Goal: Navigation & Orientation: Find specific page/section

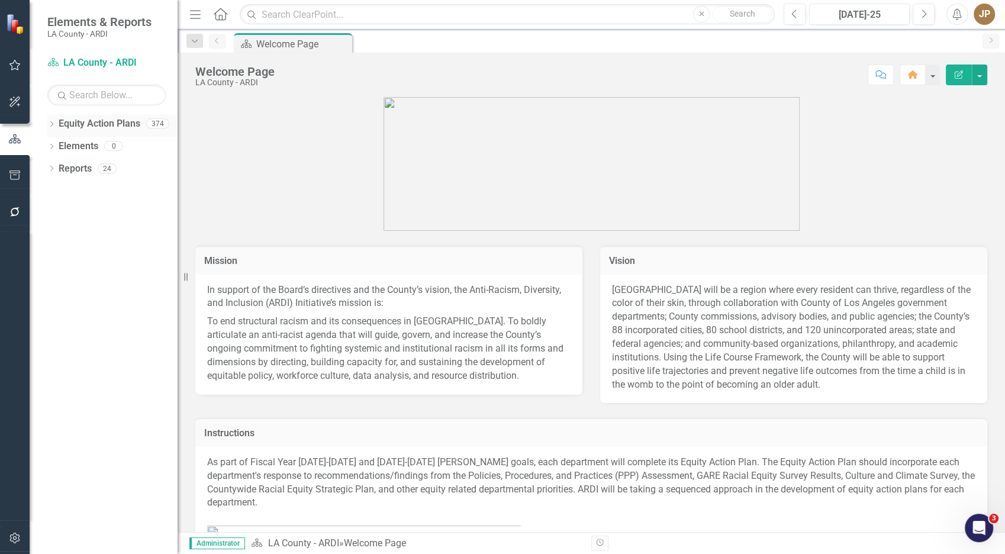
click at [55, 122] on icon "Dropdown" at bounding box center [51, 125] width 8 height 7
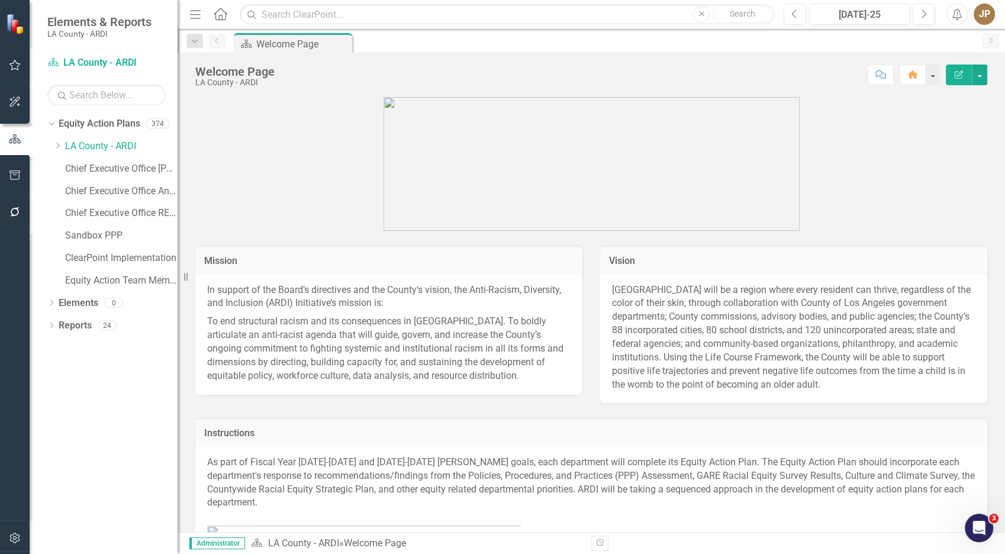
drag, startPoint x: 62, startPoint y: 144, endPoint x: 69, endPoint y: 163, distance: 20.8
click at [62, 144] on icon "Dropdown" at bounding box center [57, 145] width 9 height 7
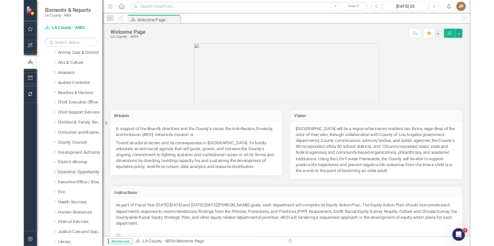
scroll to position [275, 0]
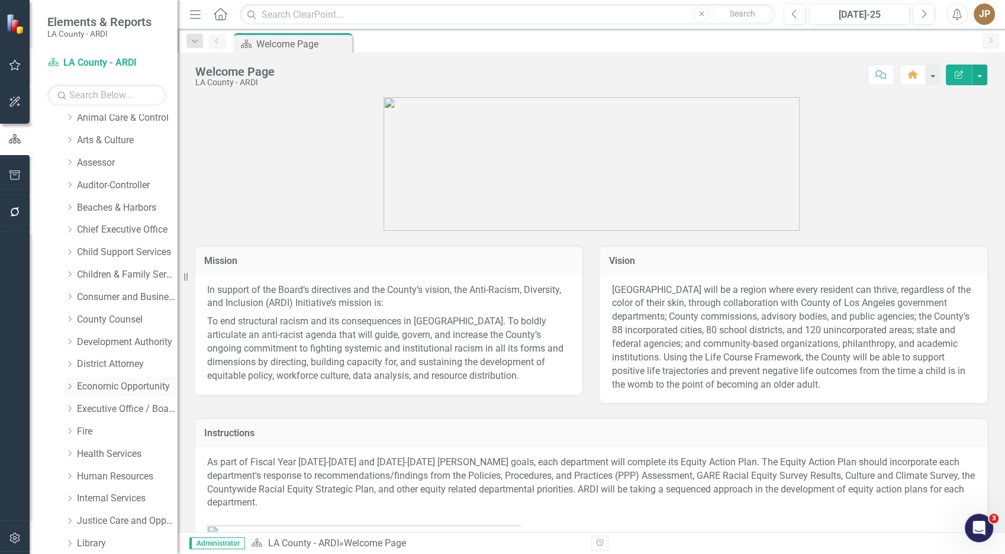
click at [105, 387] on link "Economic Opportunity" at bounding box center [127, 387] width 101 height 14
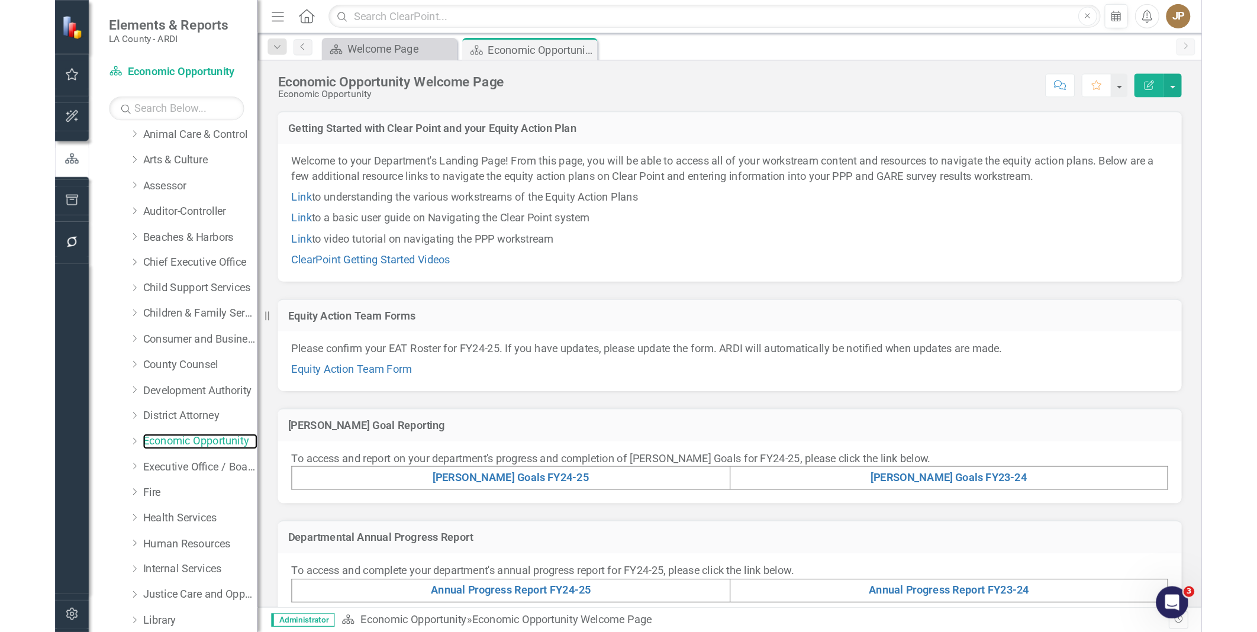
scroll to position [275, 0]
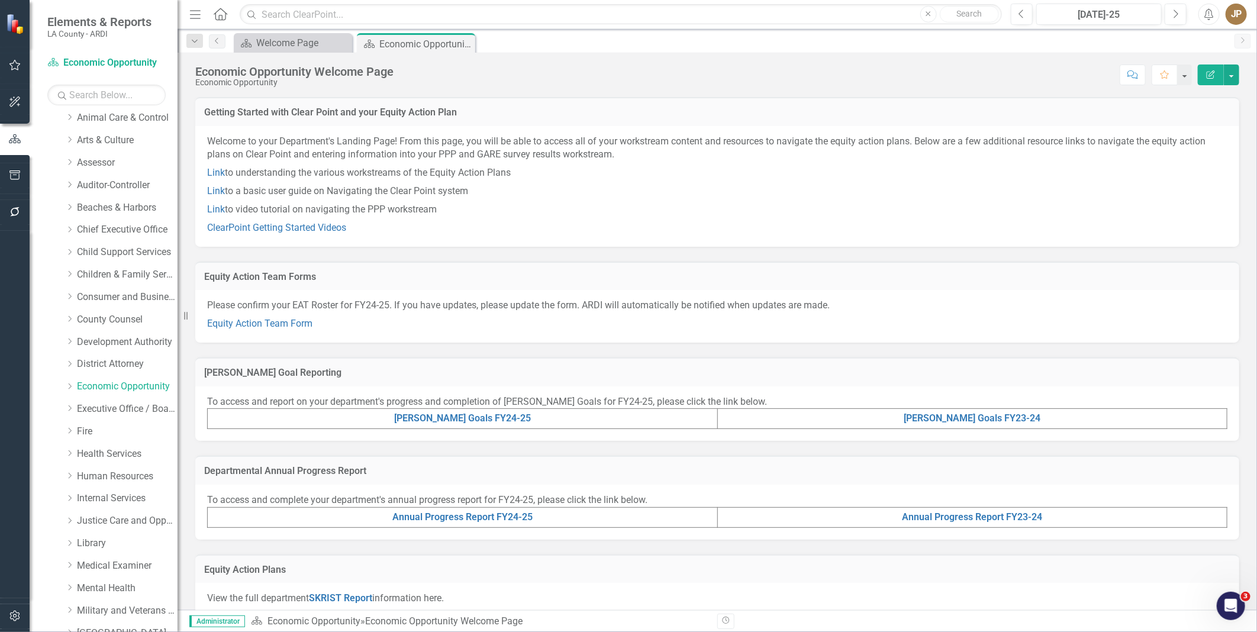
click at [258, 315] on p "Equity Action Team Form" at bounding box center [717, 323] width 1021 height 16
click at [253, 327] on link "Equity Action Team Form" at bounding box center [259, 323] width 105 height 11
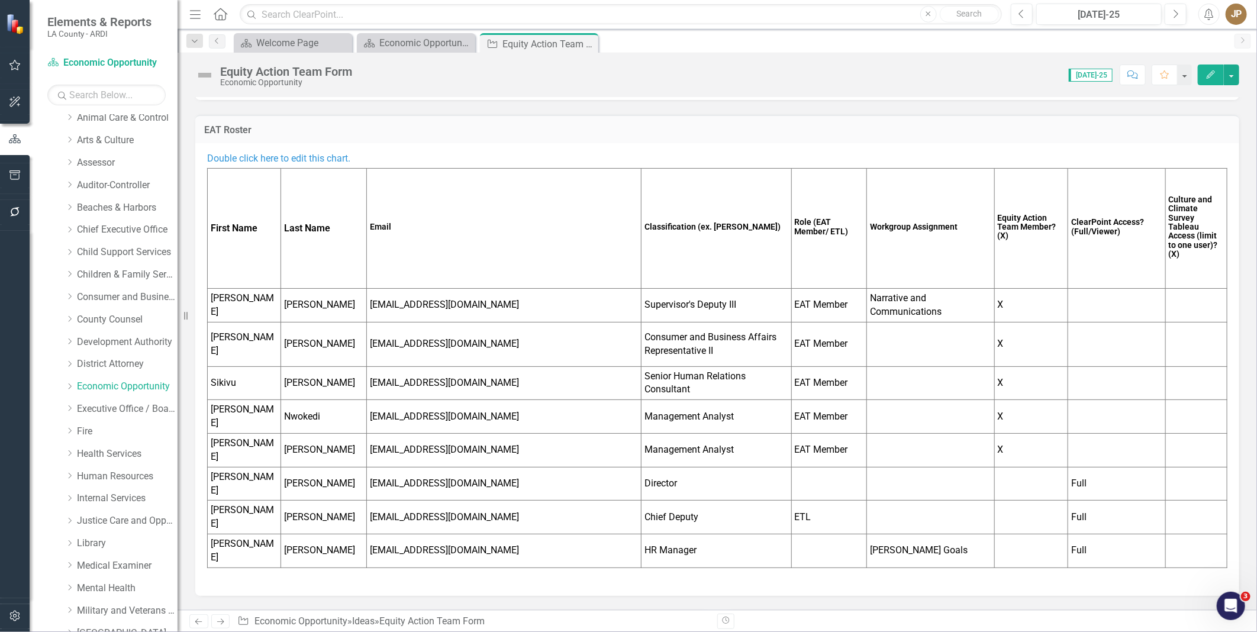
scroll to position [78, 0]
click at [419, 44] on div "Economic Opportunity Welcome Page" at bounding box center [418, 43] width 78 height 15
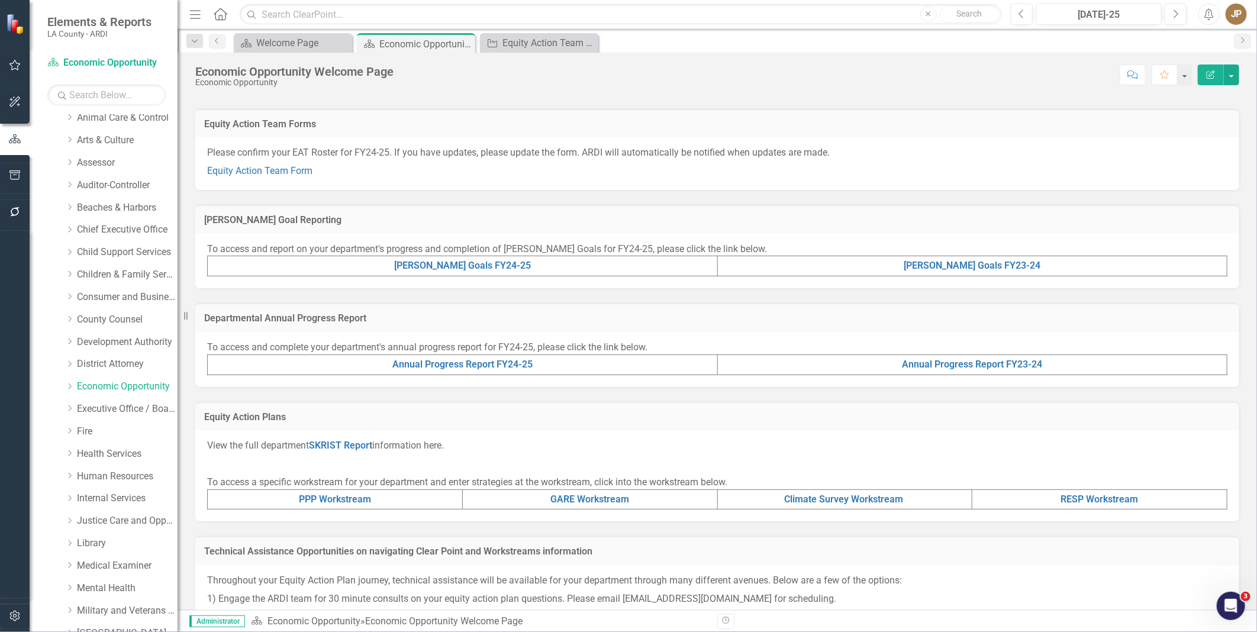
scroll to position [156, 0]
click at [364, 495] on link "PPP Workstream" at bounding box center [335, 496] width 72 height 11
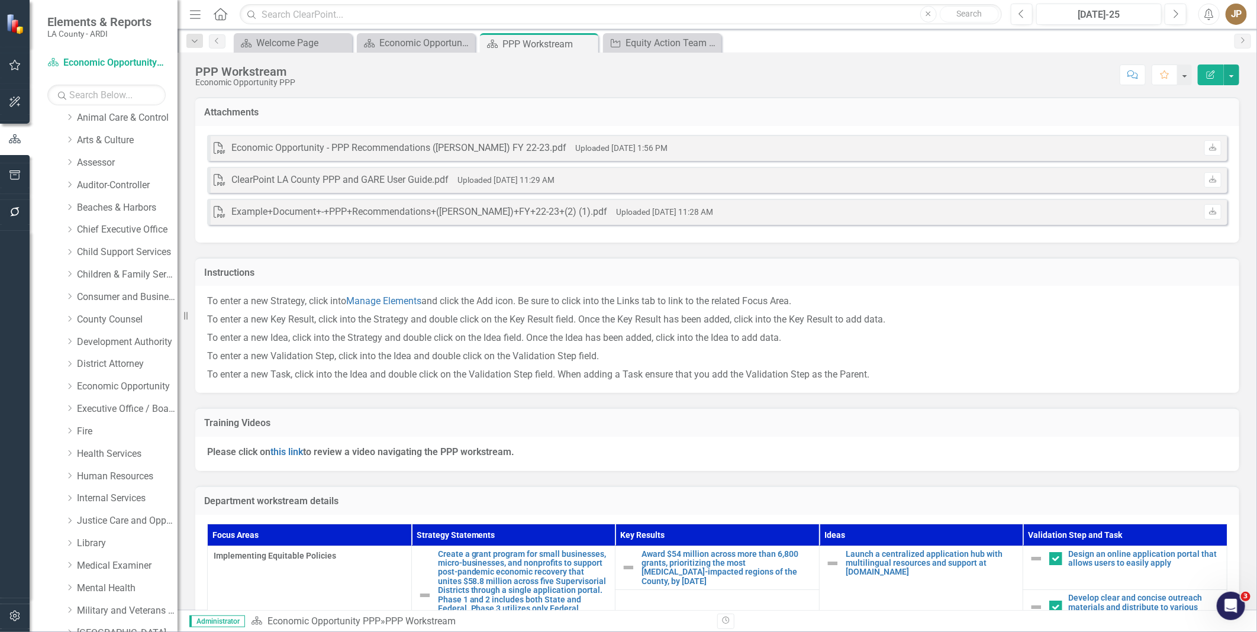
scroll to position [274, 0]
click at [406, 30] on div "Dropdown Search Equity Action Plan Welcome Page Close Equity Action Plan Econom…" at bounding box center [718, 41] width 1080 height 24
click at [400, 48] on div "Economic Opportunity Welcome Page" at bounding box center [418, 43] width 78 height 15
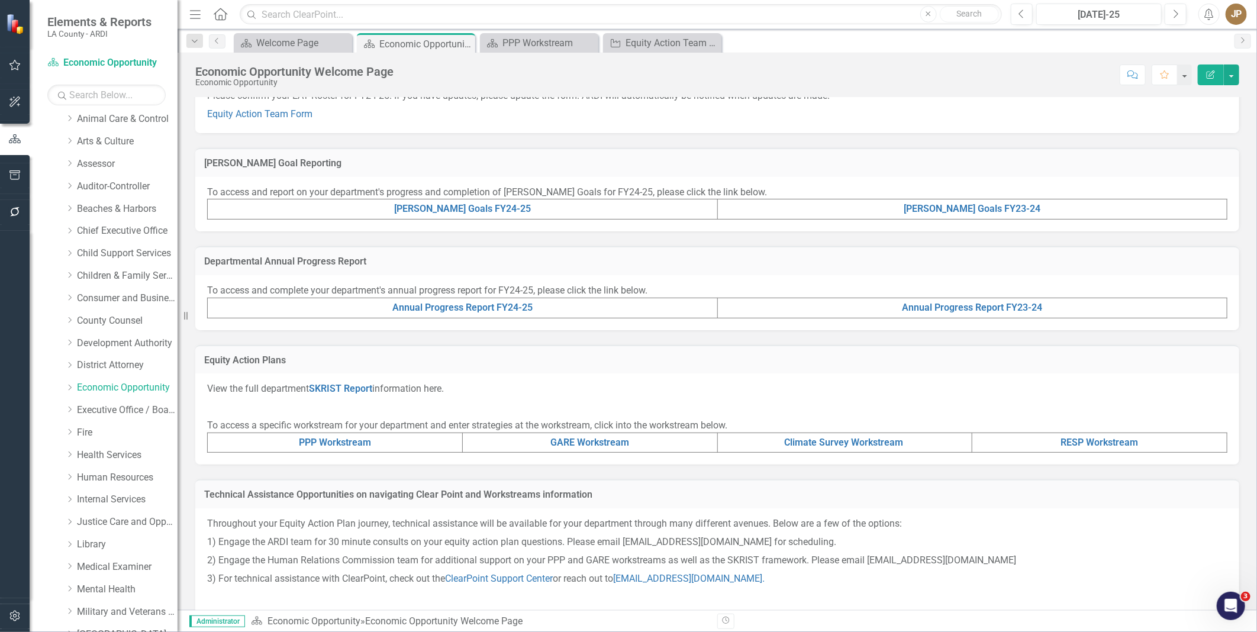
scroll to position [210, 0]
click at [364, 445] on link "PPP Workstream" at bounding box center [335, 441] width 72 height 11
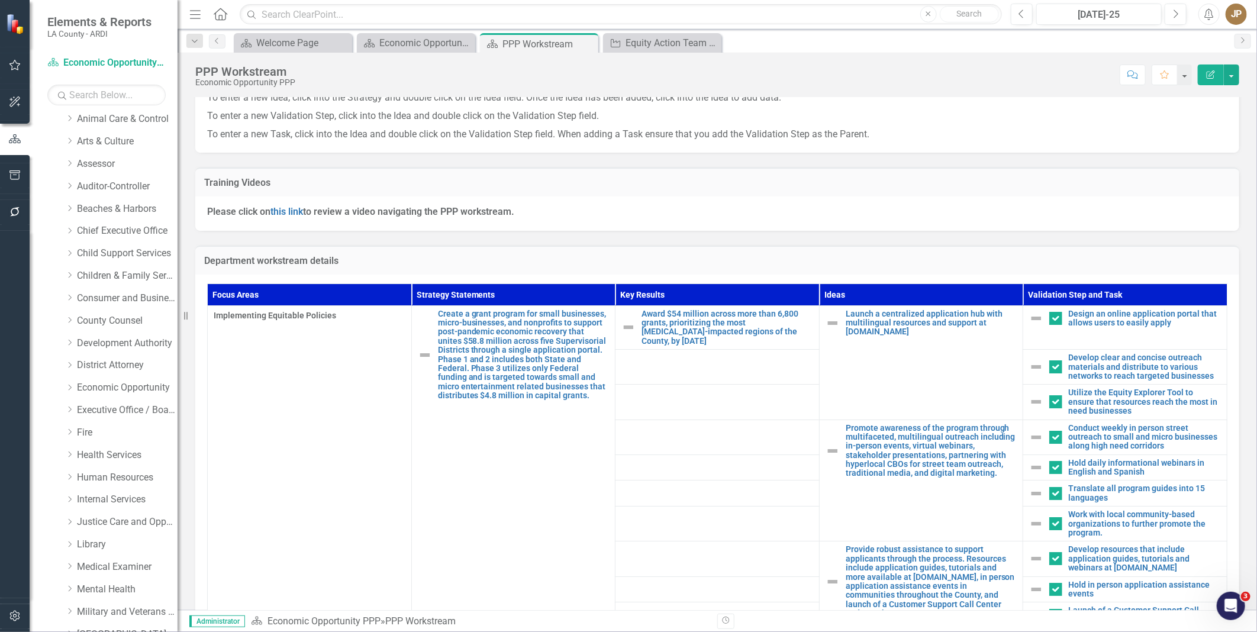
scroll to position [241, 0]
click at [419, 53] on div "PPP Workstream Economic Opportunity PPP Score: N/A Jul-25 Completed Comment Fav…" at bounding box center [718, 71] width 1080 height 36
click at [419, 40] on div "Economic Opportunity Welcome Page" at bounding box center [418, 43] width 78 height 15
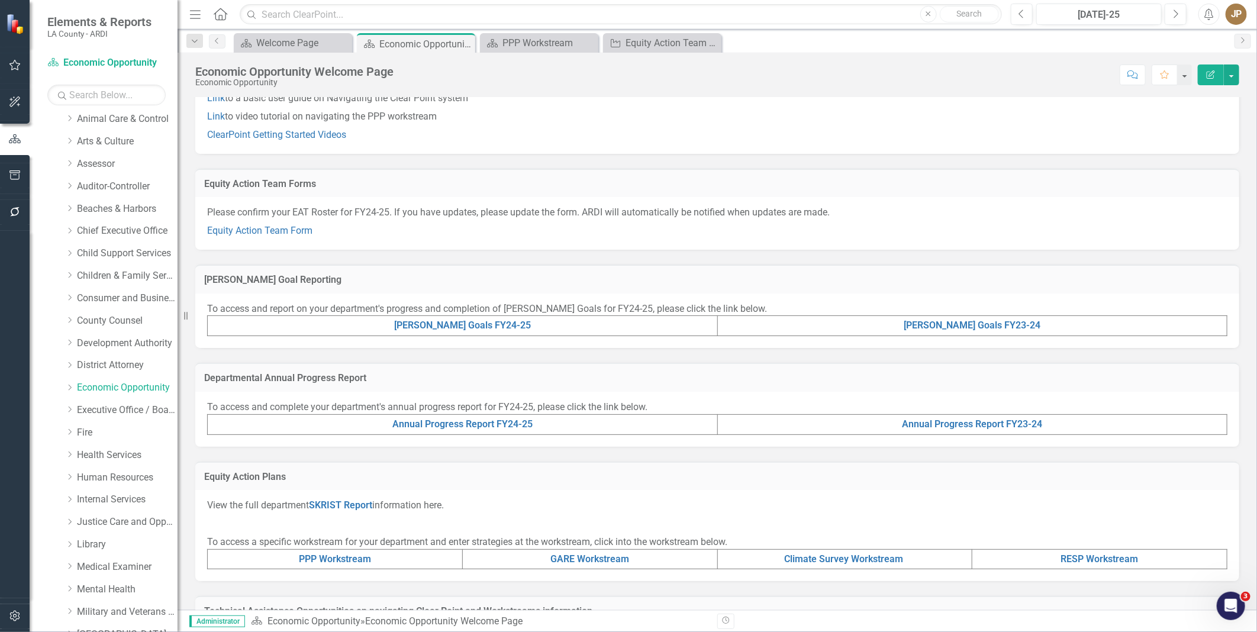
scroll to position [95, 0]
click at [314, 554] on link "PPP Workstream" at bounding box center [335, 557] width 72 height 11
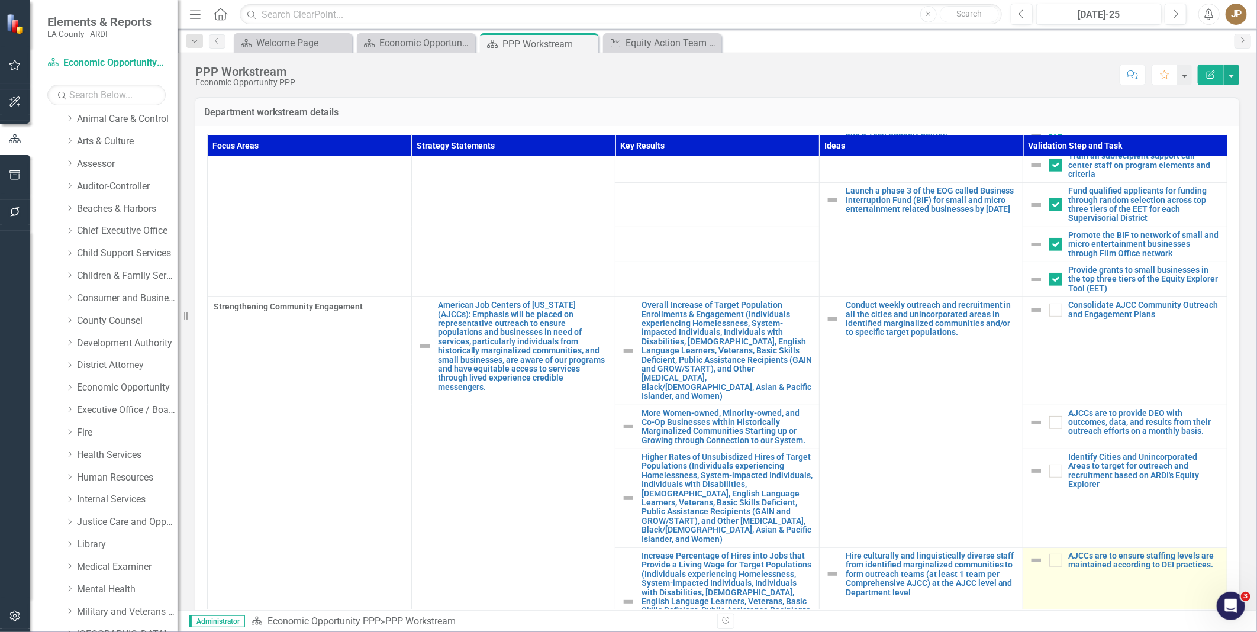
scroll to position [333, 0]
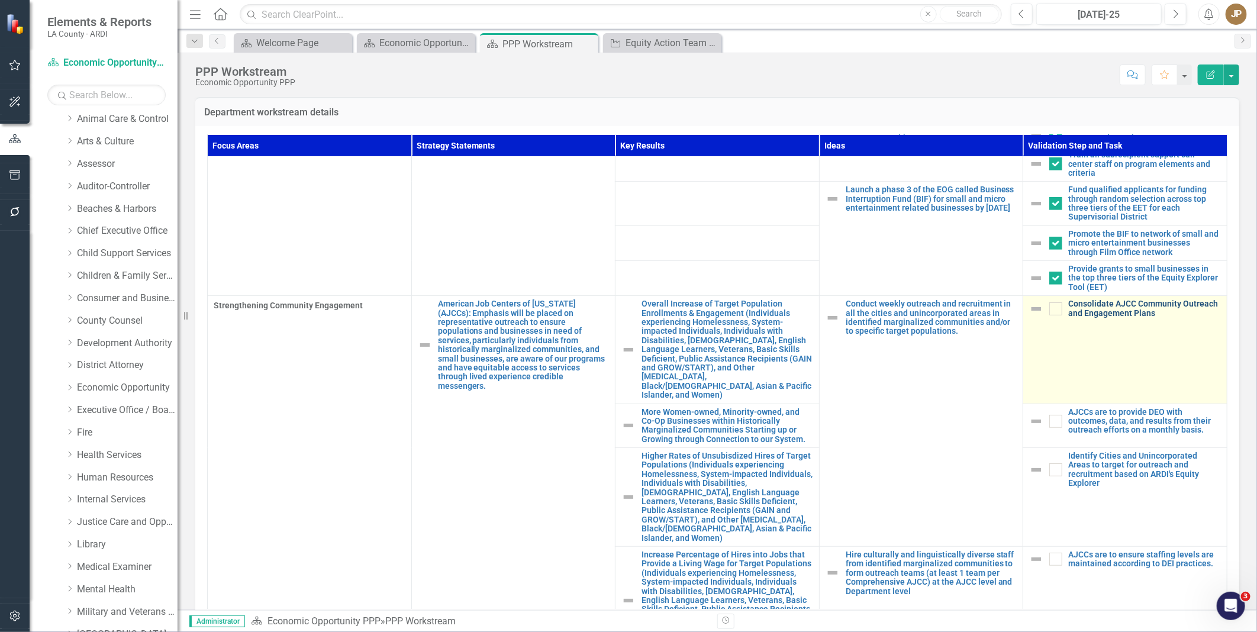
click at [1005, 302] on link "Consolidate AJCC Community Outreach and Engagement Plans" at bounding box center [1145, 309] width 153 height 18
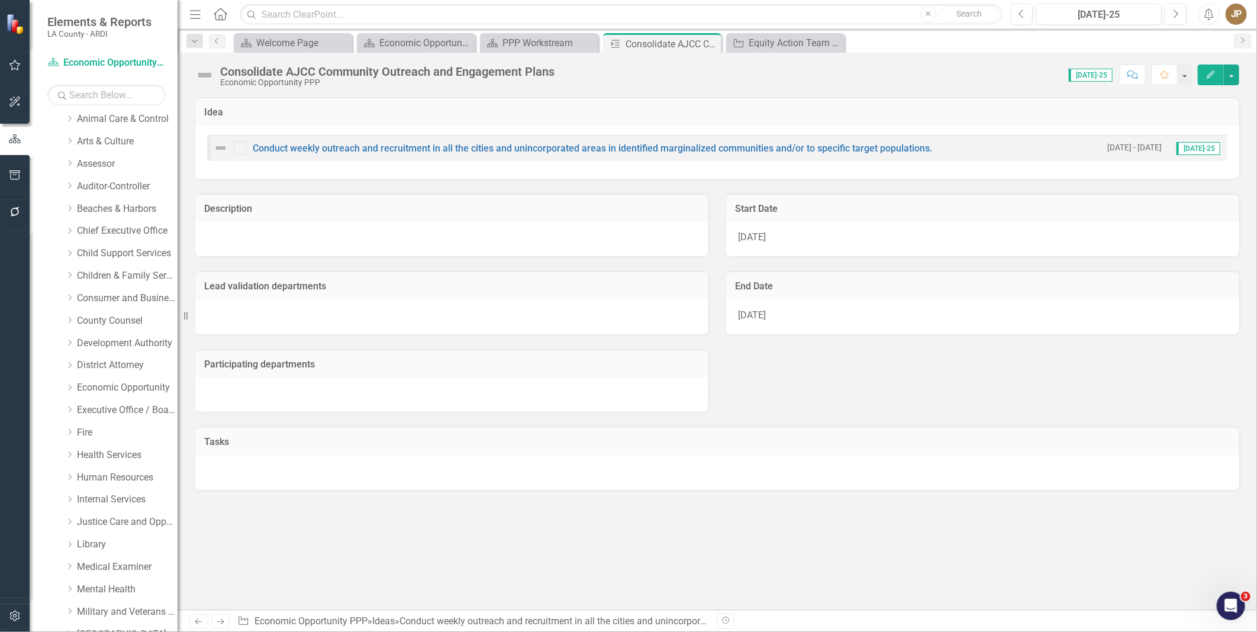
click at [346, 240] on div at bounding box center [451, 239] width 513 height 34
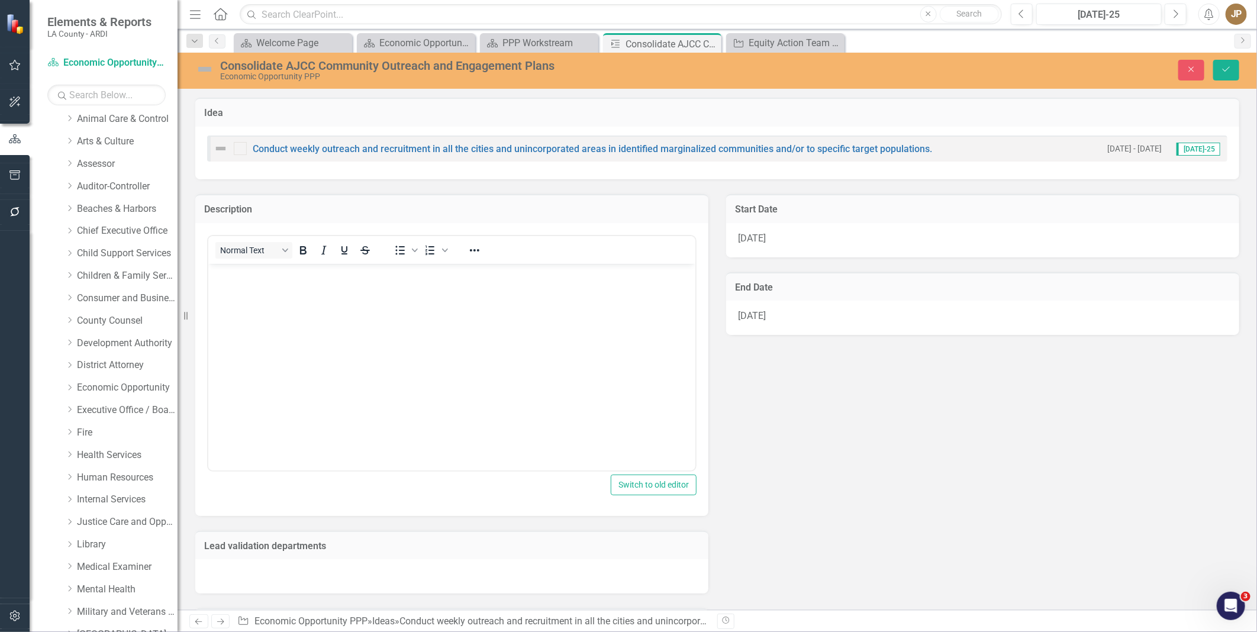
click at [322, 297] on body "Rich Text Area. Press ALT-0 for help." at bounding box center [451, 352] width 487 height 178
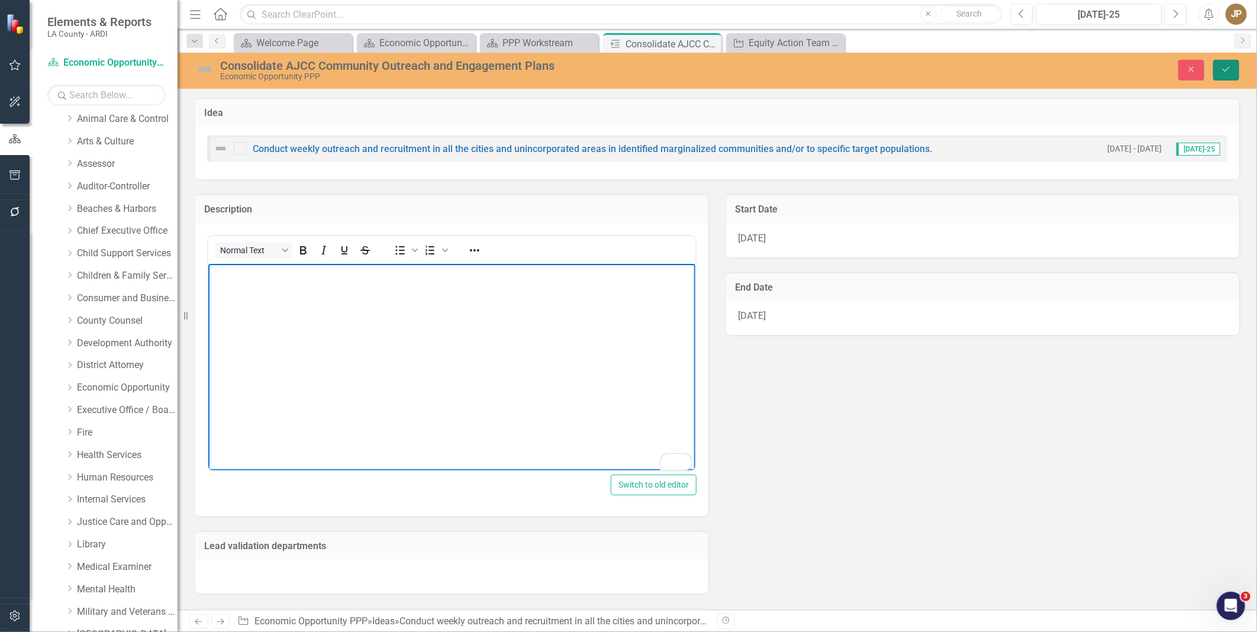
click at [1005, 77] on button "Save" at bounding box center [1227, 70] width 26 height 21
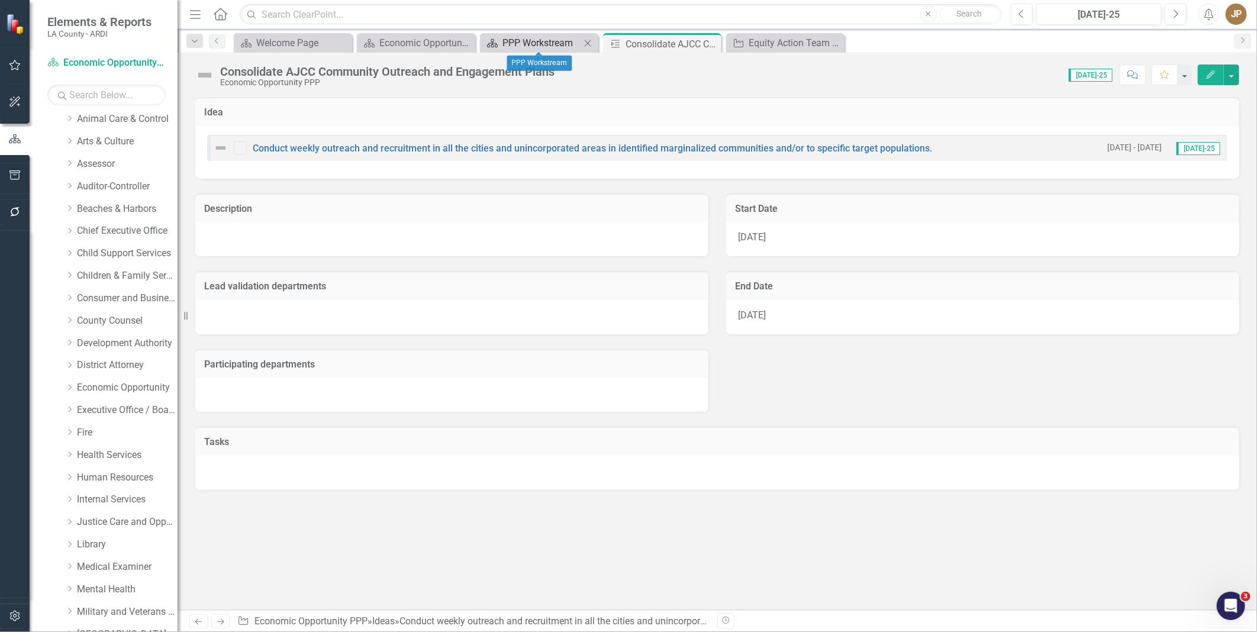
click at [529, 40] on div "PPP Workstream" at bounding box center [542, 43] width 78 height 15
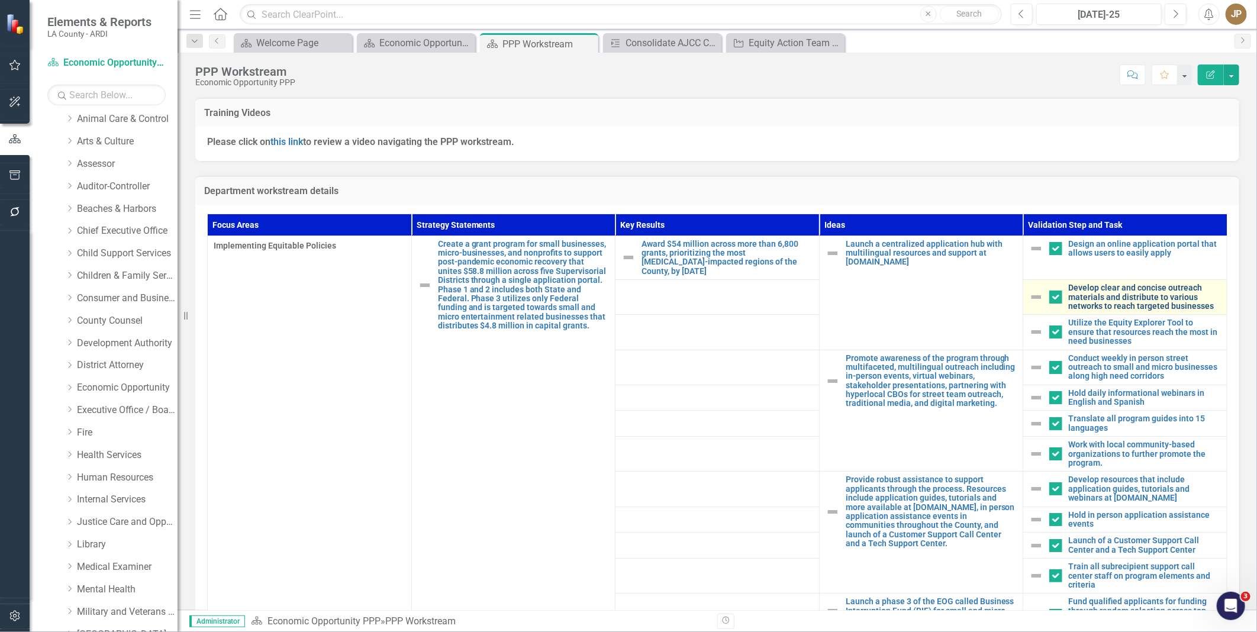
scroll to position [309, 0]
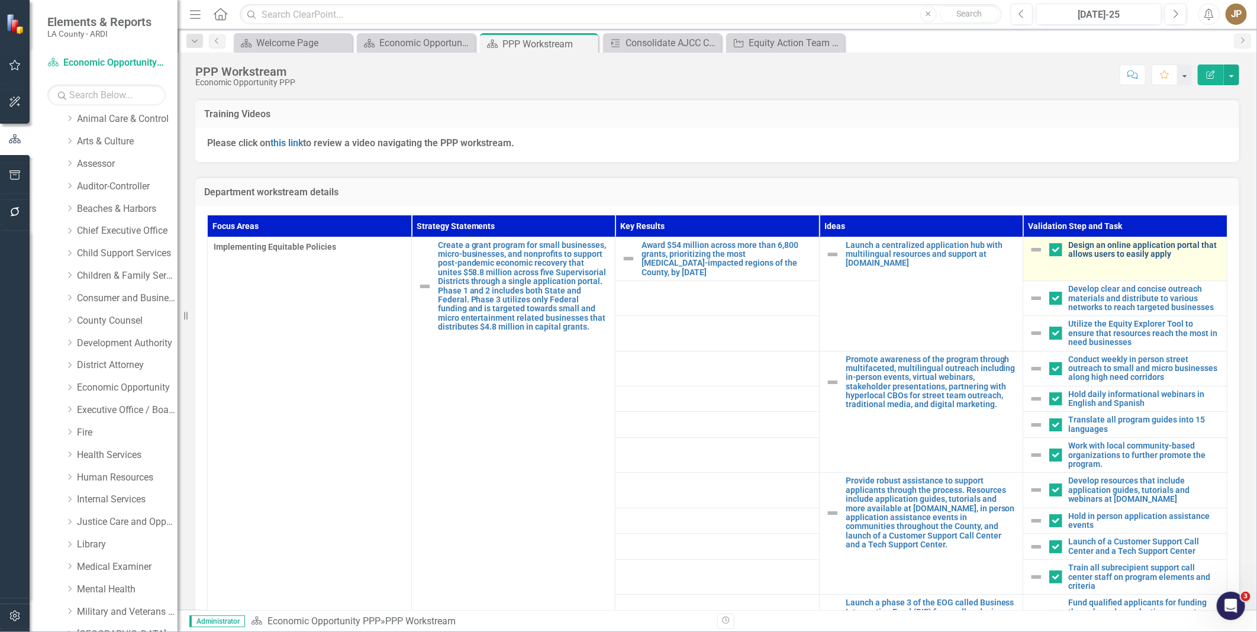
click at [1005, 243] on link "Design an online application portal that allows users to easily apply" at bounding box center [1145, 250] width 153 height 18
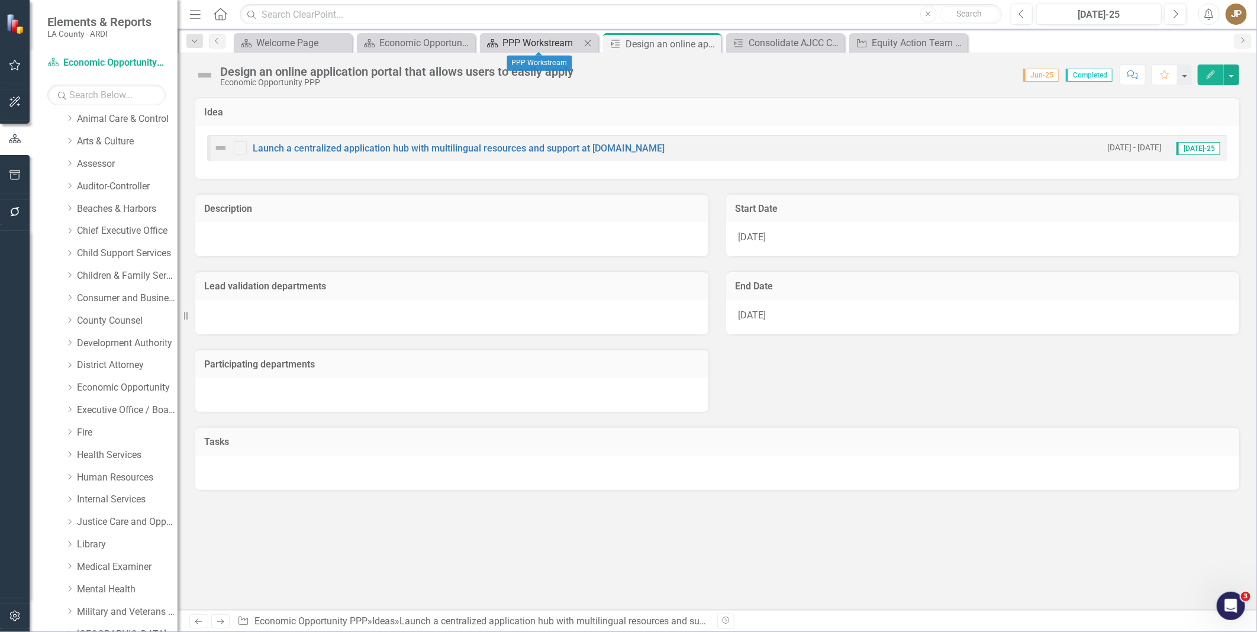
click at [539, 42] on div "PPP Workstream" at bounding box center [542, 43] width 78 height 15
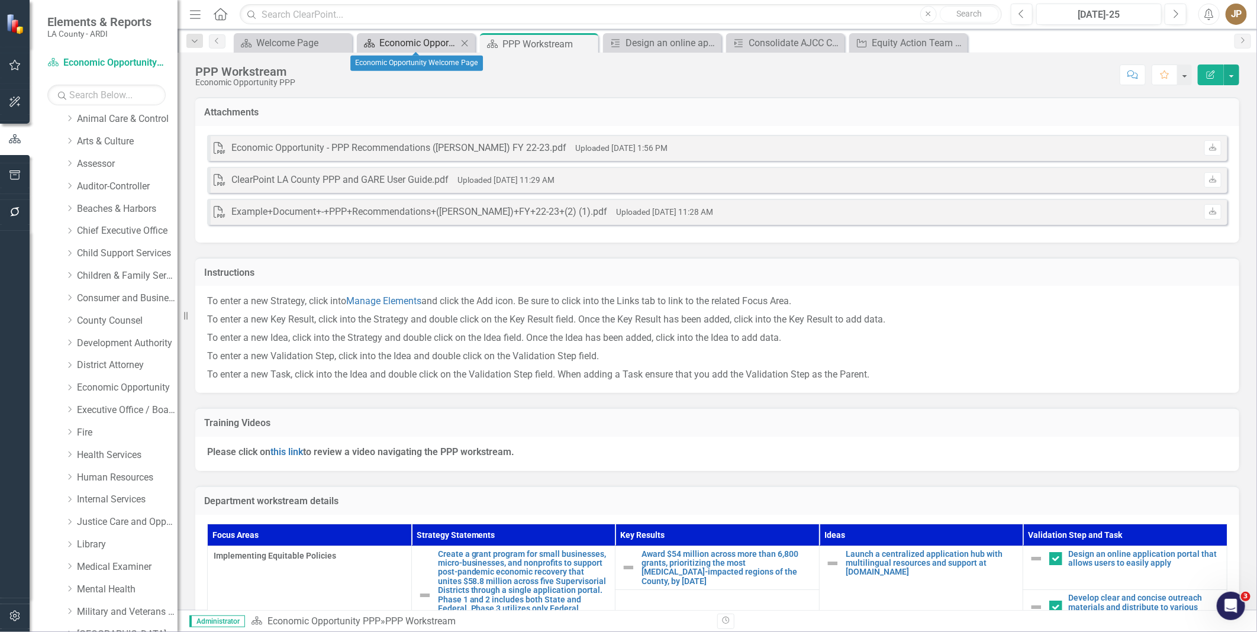
click at [407, 40] on div "Economic Opportunity Welcome Page" at bounding box center [418, 43] width 78 height 15
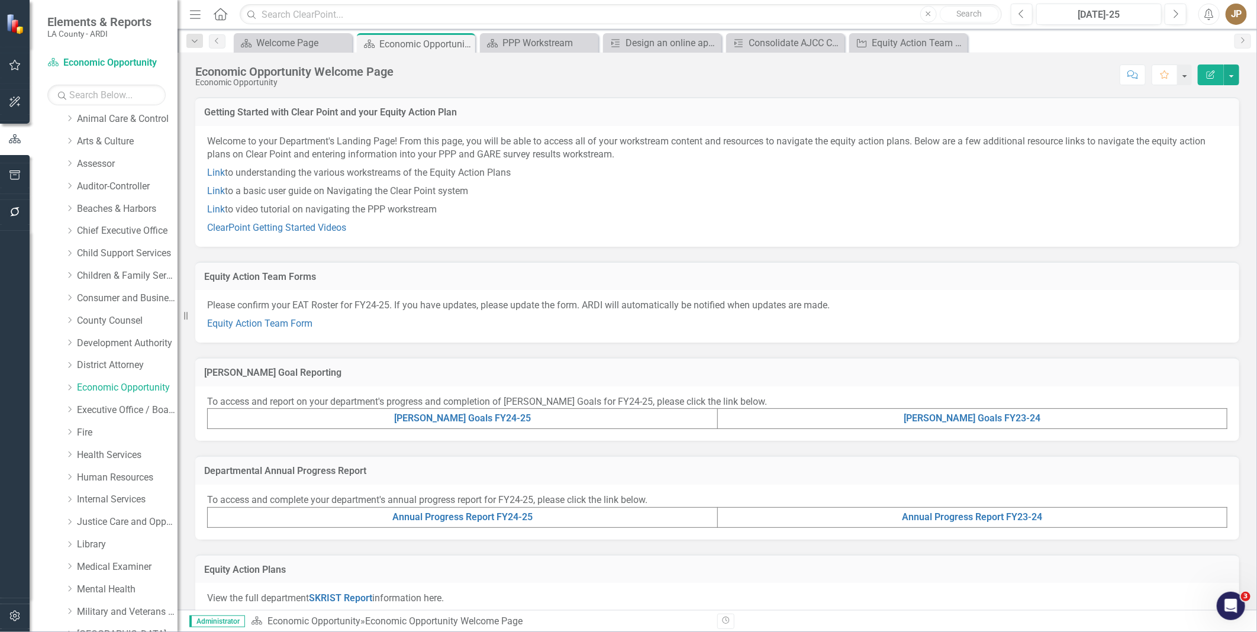
click at [436, 411] on td "[PERSON_NAME] Goals FY24-25" at bounding box center [463, 419] width 510 height 20
click at [436, 415] on link "[PERSON_NAME] Goals FY24-25" at bounding box center [462, 418] width 137 height 11
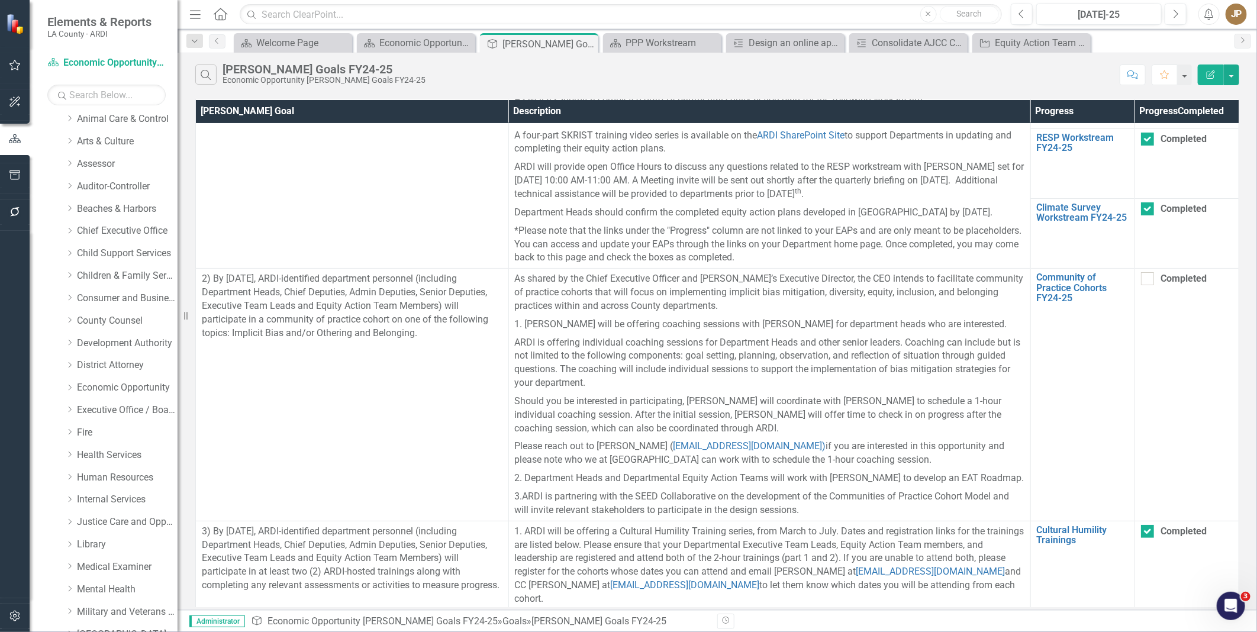
scroll to position [134, 0]
click at [405, 41] on div "Economic Opportunity Welcome Page" at bounding box center [418, 43] width 78 height 15
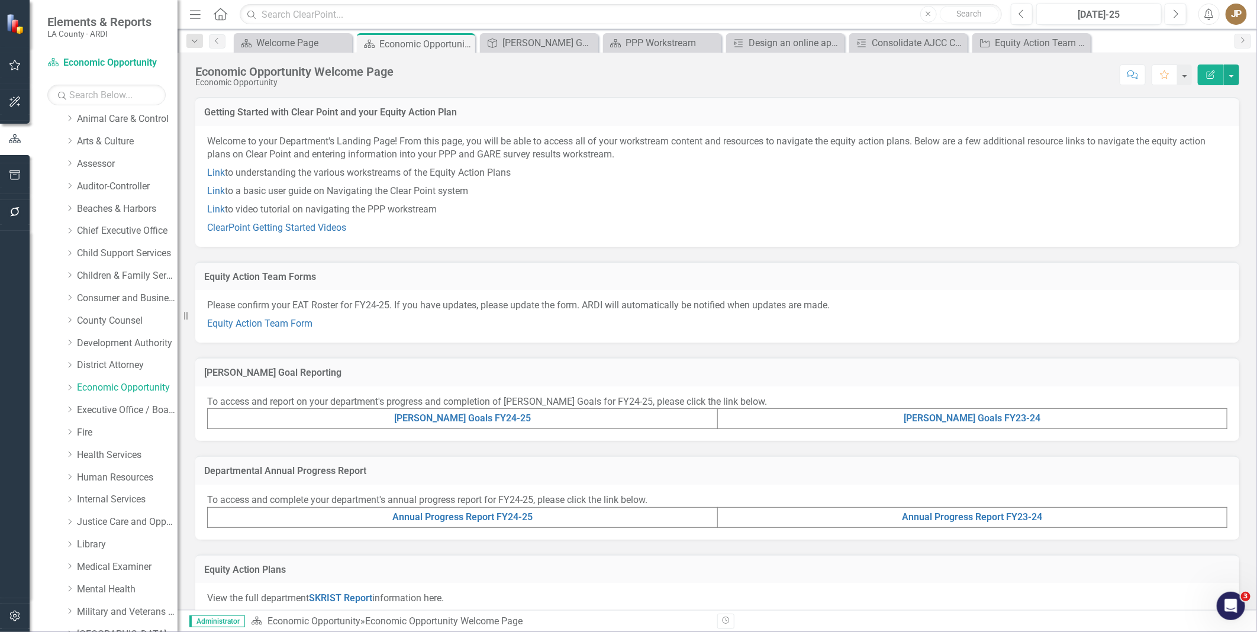
click at [496, 410] on td "[PERSON_NAME] Goals FY24-25" at bounding box center [463, 419] width 510 height 20
click at [493, 418] on link "[PERSON_NAME] Goals FY24-25" at bounding box center [462, 418] width 137 height 11
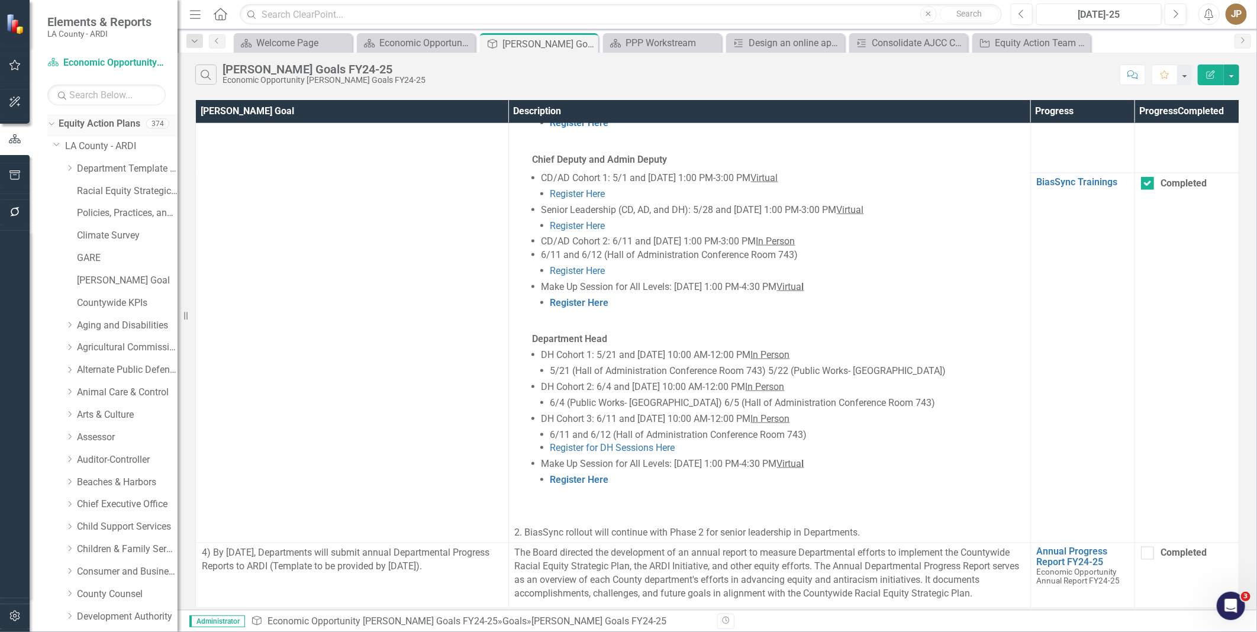
click at [108, 122] on link "Equity Action Plans" at bounding box center [100, 124] width 82 height 14
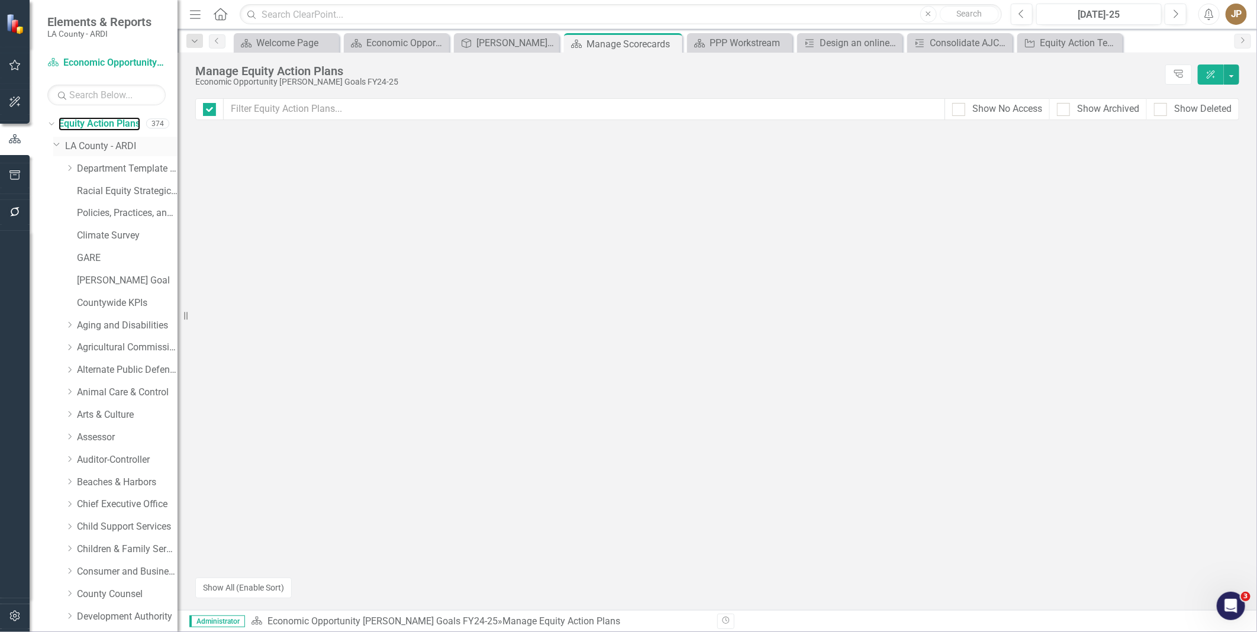
checkbox input "false"
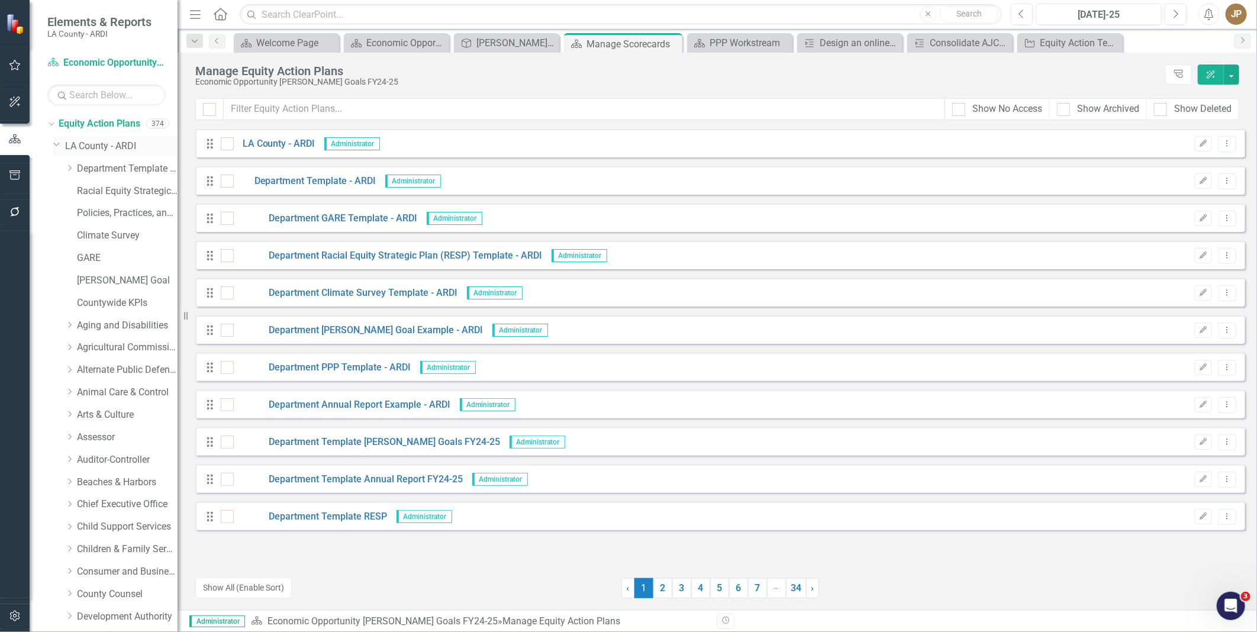
click at [56, 146] on icon "Dropdown" at bounding box center [56, 144] width 7 height 9
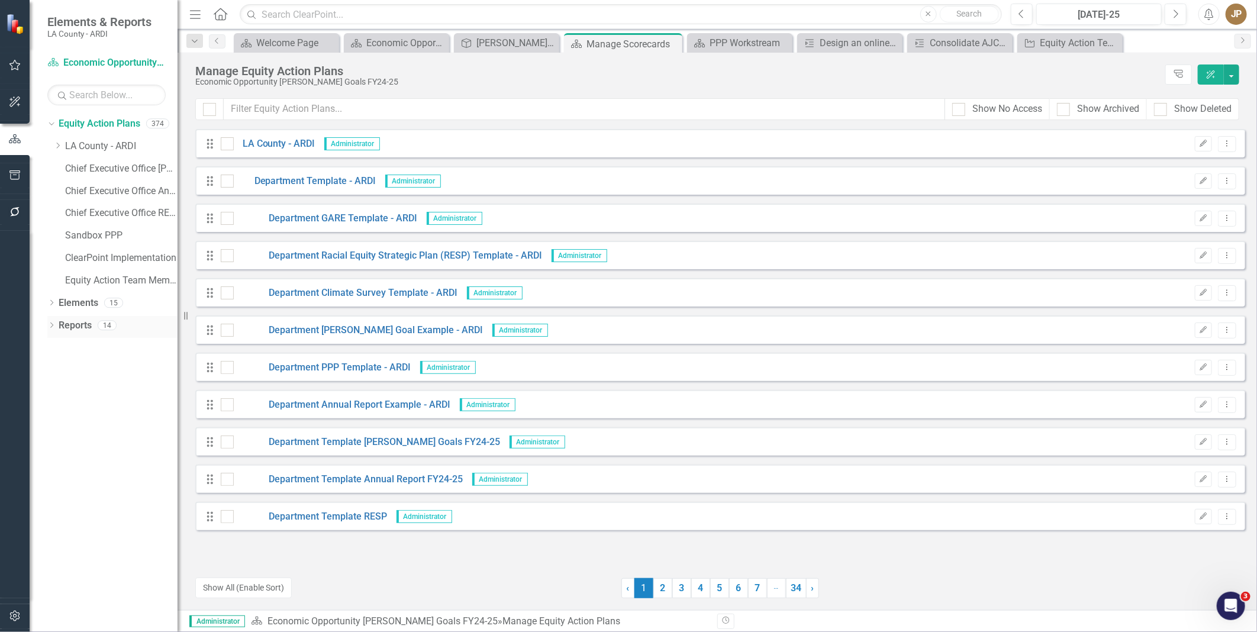
click at [78, 326] on link "Reports" at bounding box center [75, 326] width 33 height 14
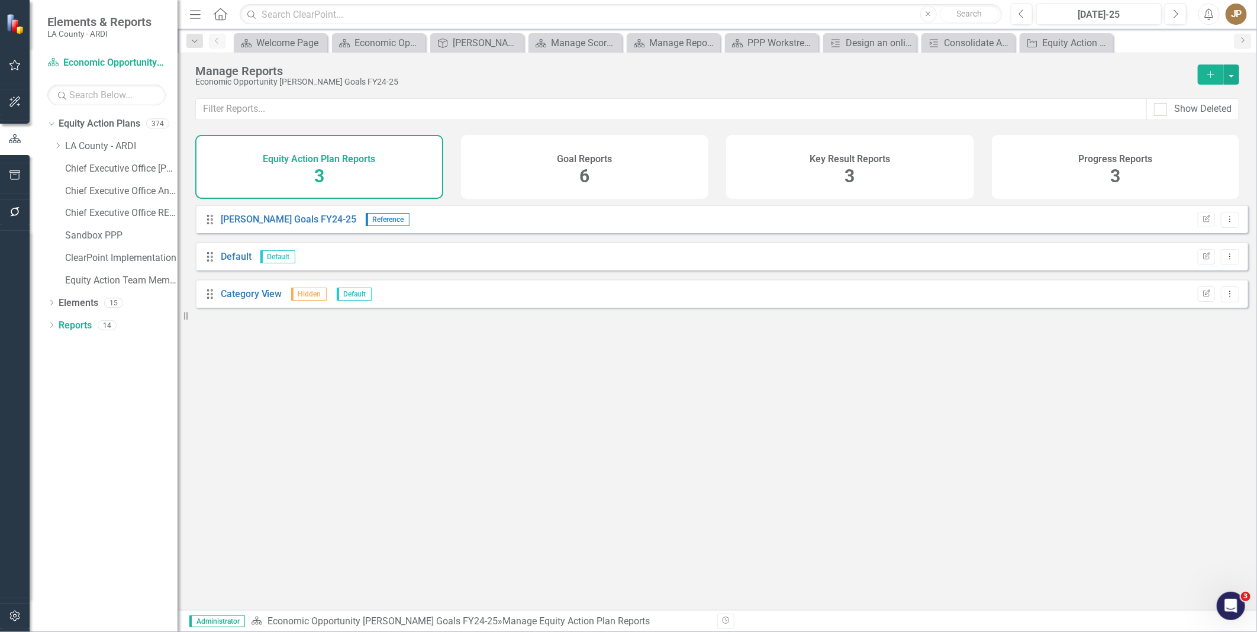
click at [865, 157] on h4 "Key Result Reports" at bounding box center [850, 159] width 81 height 11
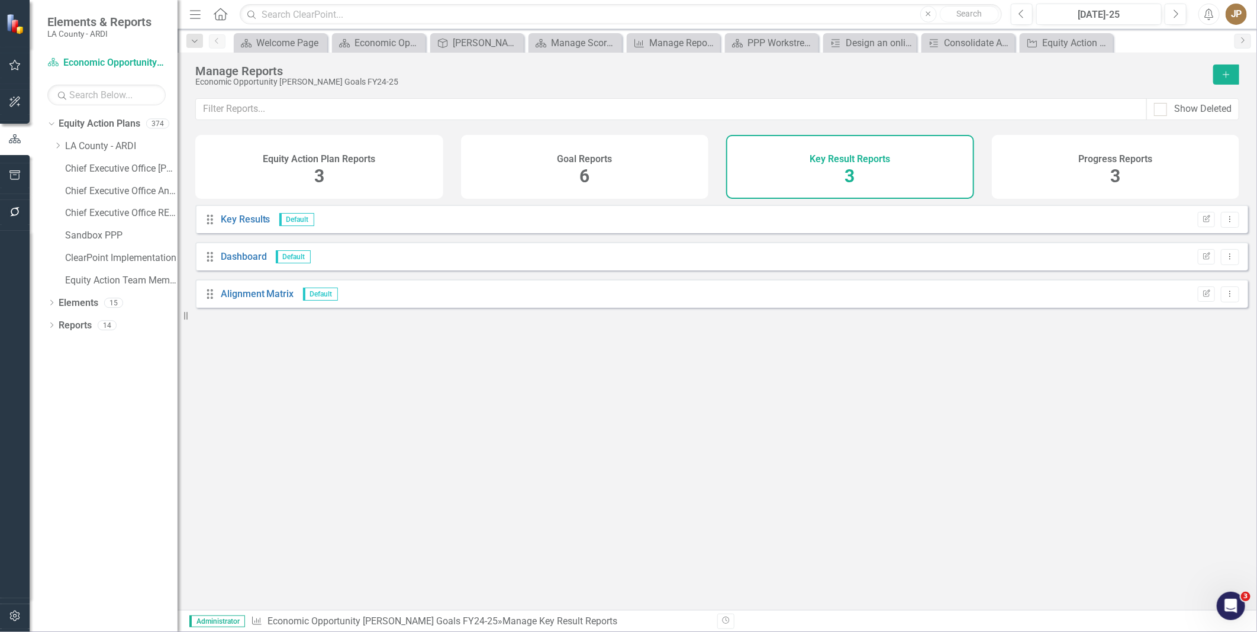
click at [1005, 160] on h4 "Progress Reports" at bounding box center [1116, 159] width 74 height 11
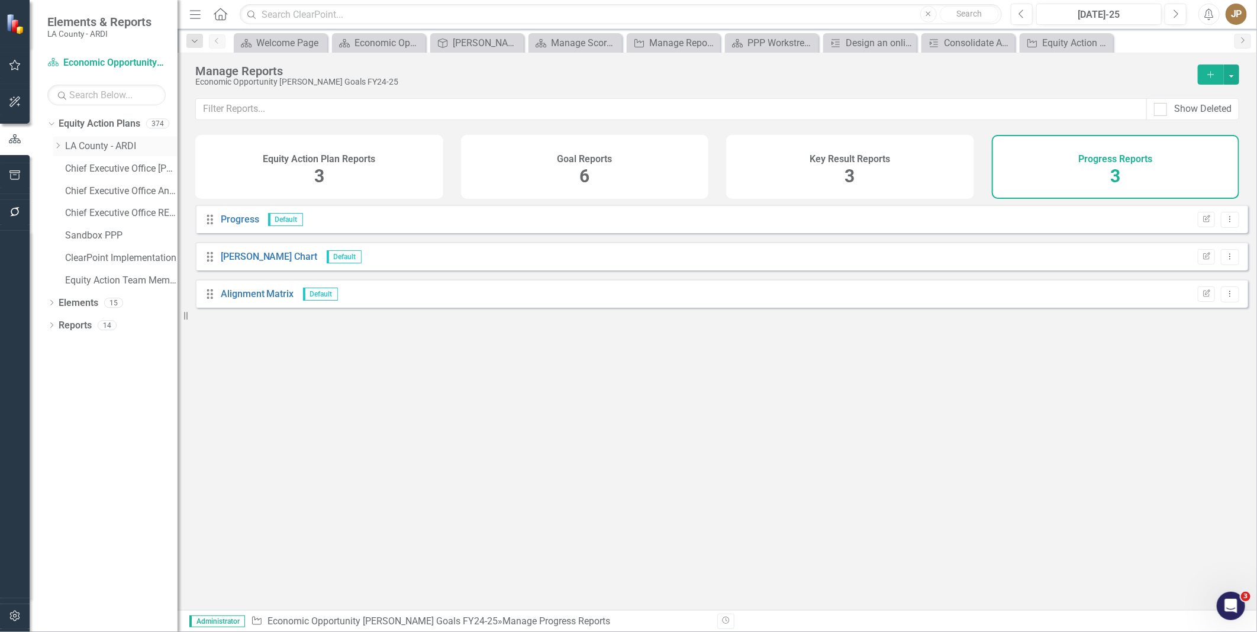
click at [84, 140] on link "LA County - ARDI" at bounding box center [121, 147] width 112 height 14
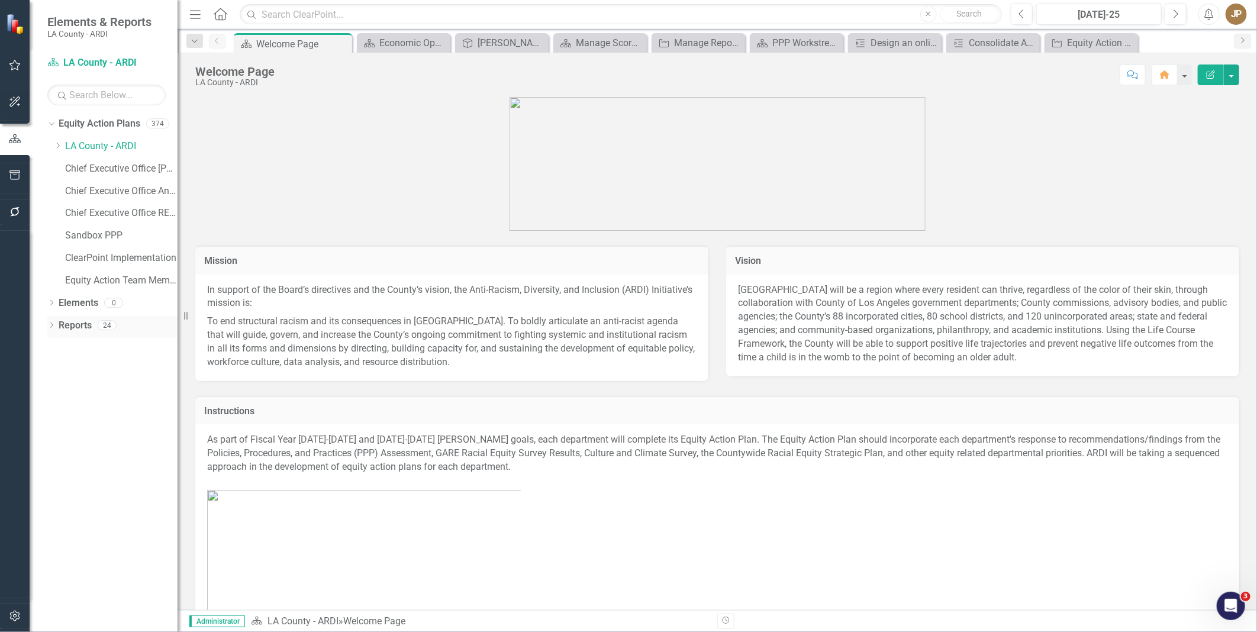
click at [80, 320] on link "Reports" at bounding box center [75, 326] width 33 height 14
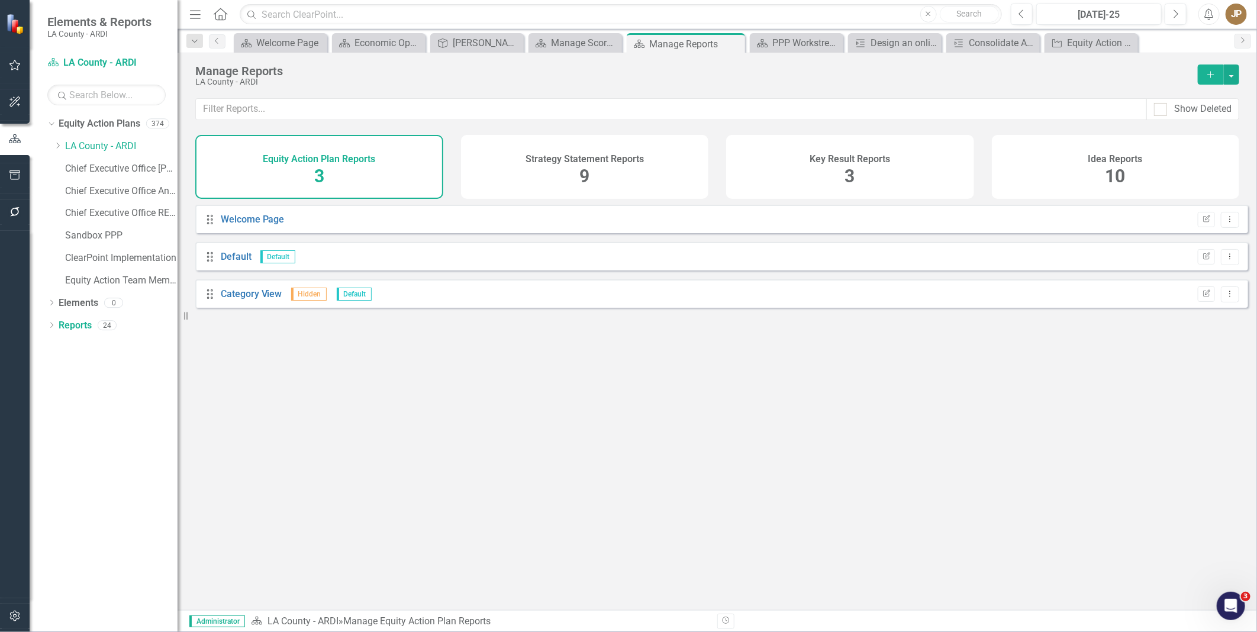
click at [1005, 488] on div "Drag Welcome Page Edit Report Dropdown Menu Drag Default Default Edit Report Dr…" at bounding box center [718, 403] width 1080 height 397
click at [845, 168] on span "3" at bounding box center [850, 176] width 10 height 21
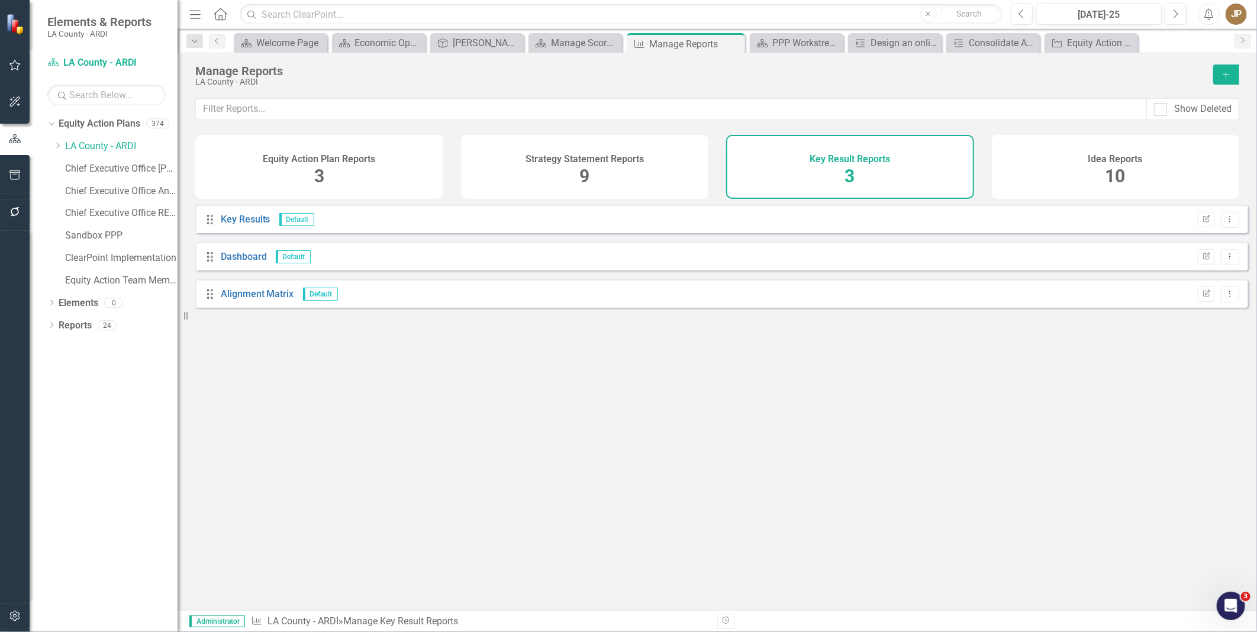
click at [1005, 168] on div "Idea Reports 10" at bounding box center [1116, 167] width 248 height 64
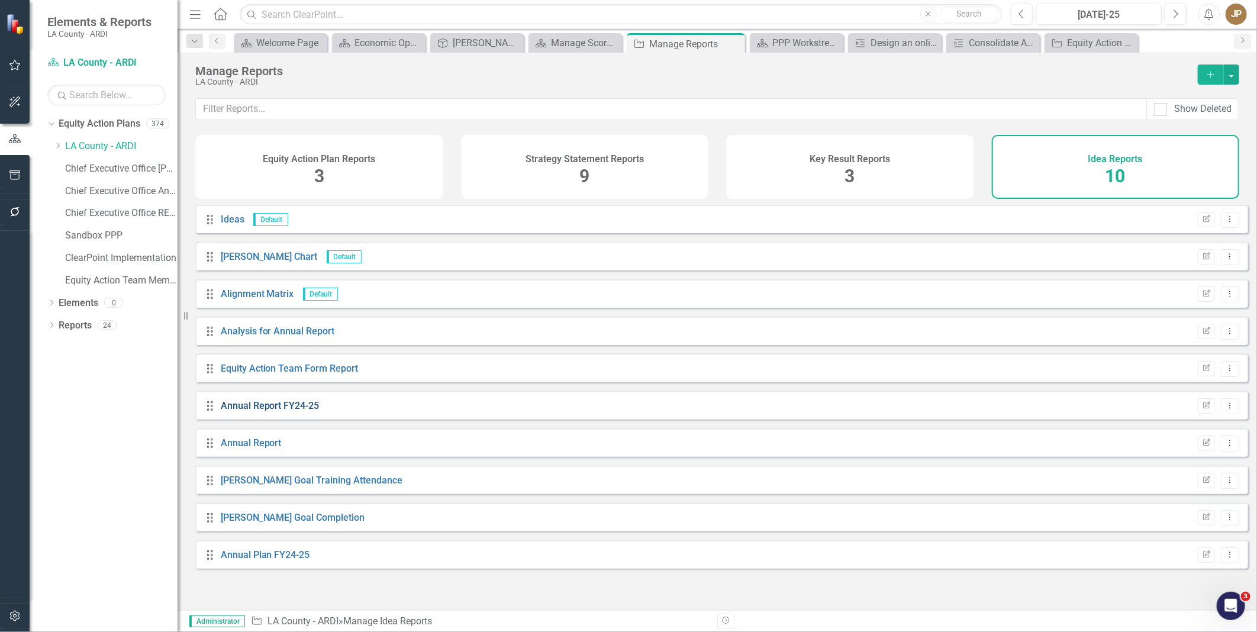
click at [268, 411] on link "Annual Report FY24-25" at bounding box center [270, 405] width 99 height 11
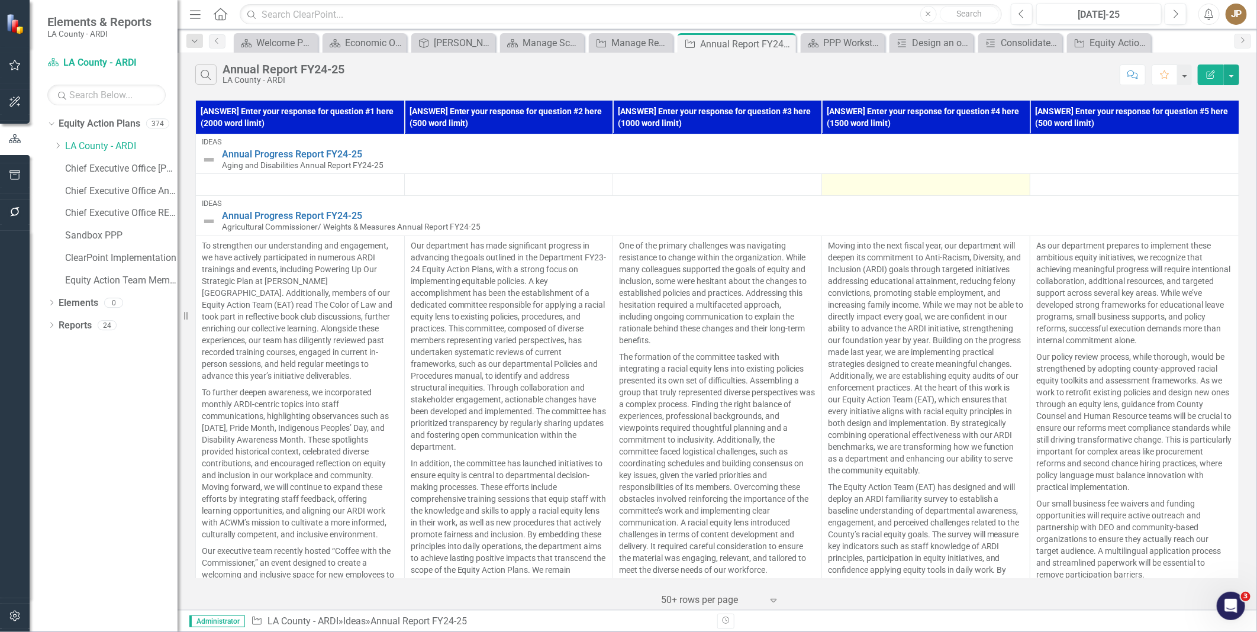
click at [1005, 185] on div at bounding box center [926, 185] width 197 height 14
click at [1005, 74] on button "button" at bounding box center [1231, 75] width 15 height 21
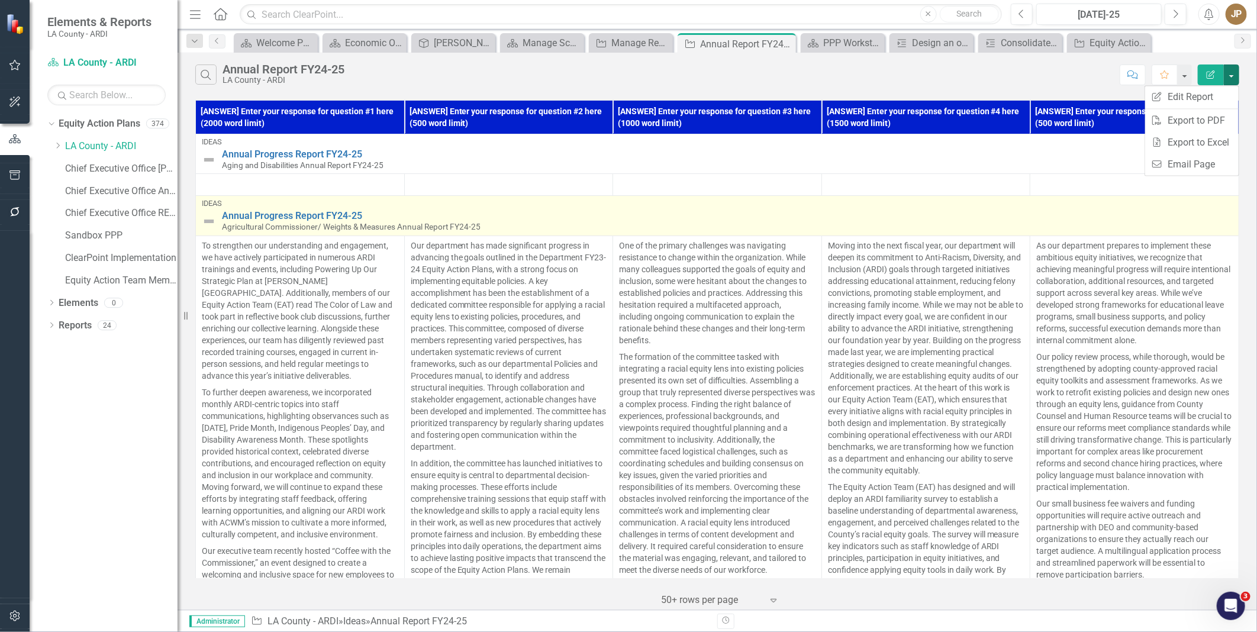
click at [911, 199] on td "Ideas Annual Progress Report FY24-25 Agricultural Commissioner/ Weights & Measu…" at bounding box center [718, 216] width 1044 height 40
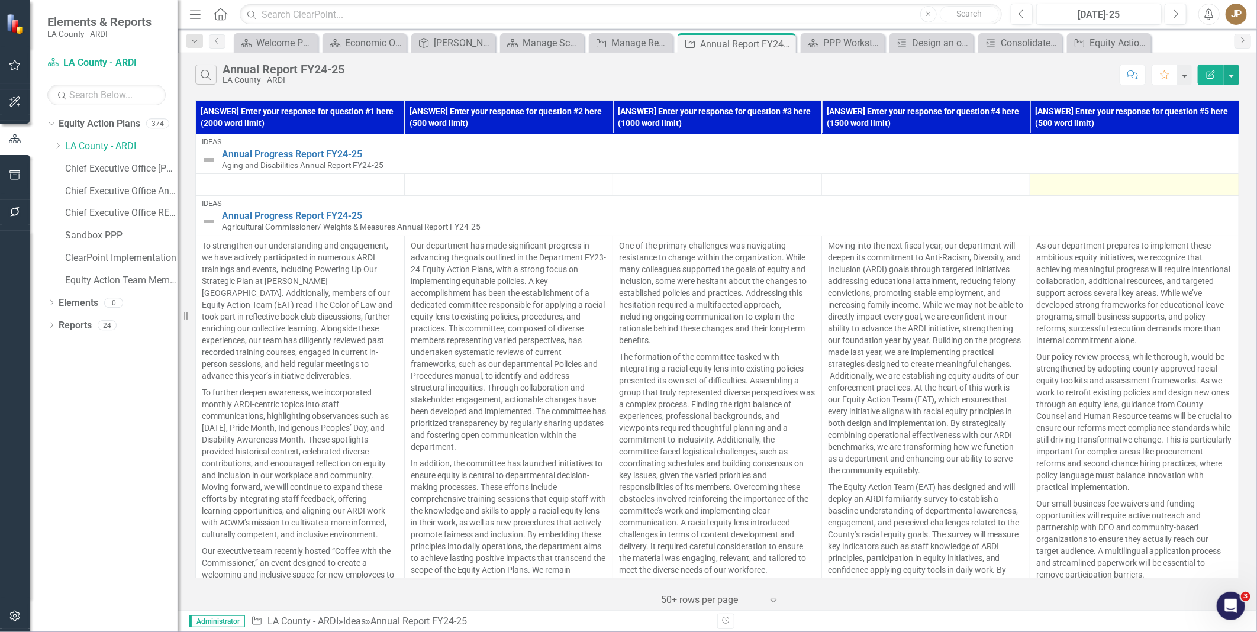
click at [1005, 192] on td at bounding box center [1135, 185] width 209 height 22
click at [1005, 74] on button "button" at bounding box center [1231, 75] width 15 height 21
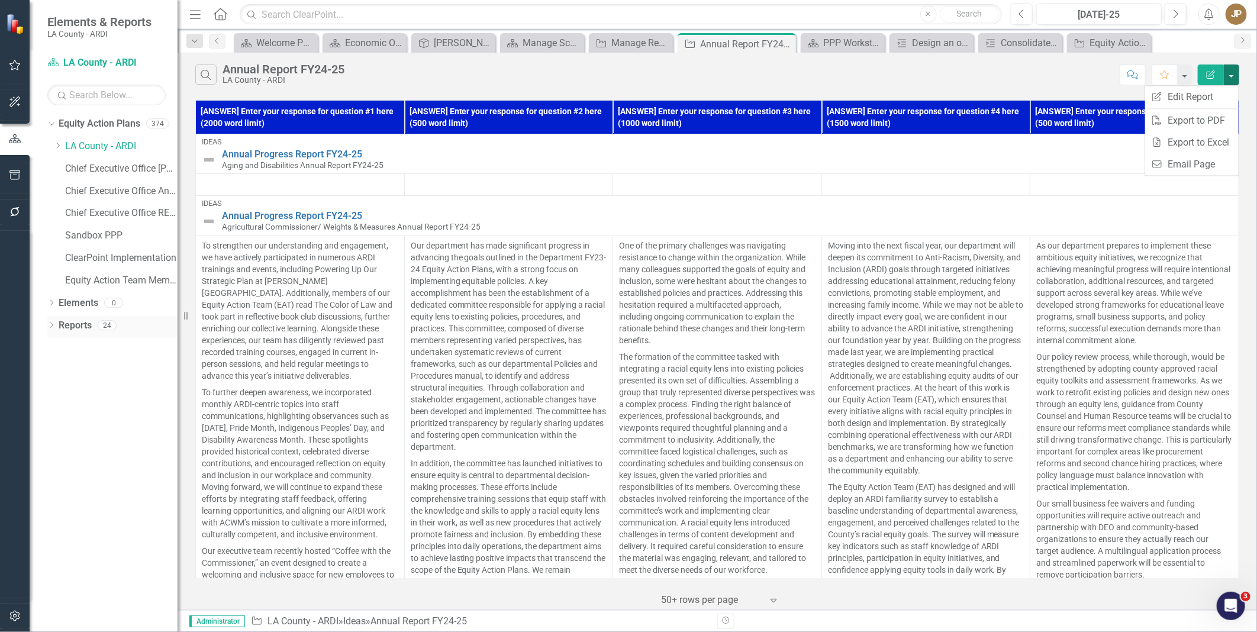
click at [83, 329] on link "Reports" at bounding box center [75, 326] width 33 height 14
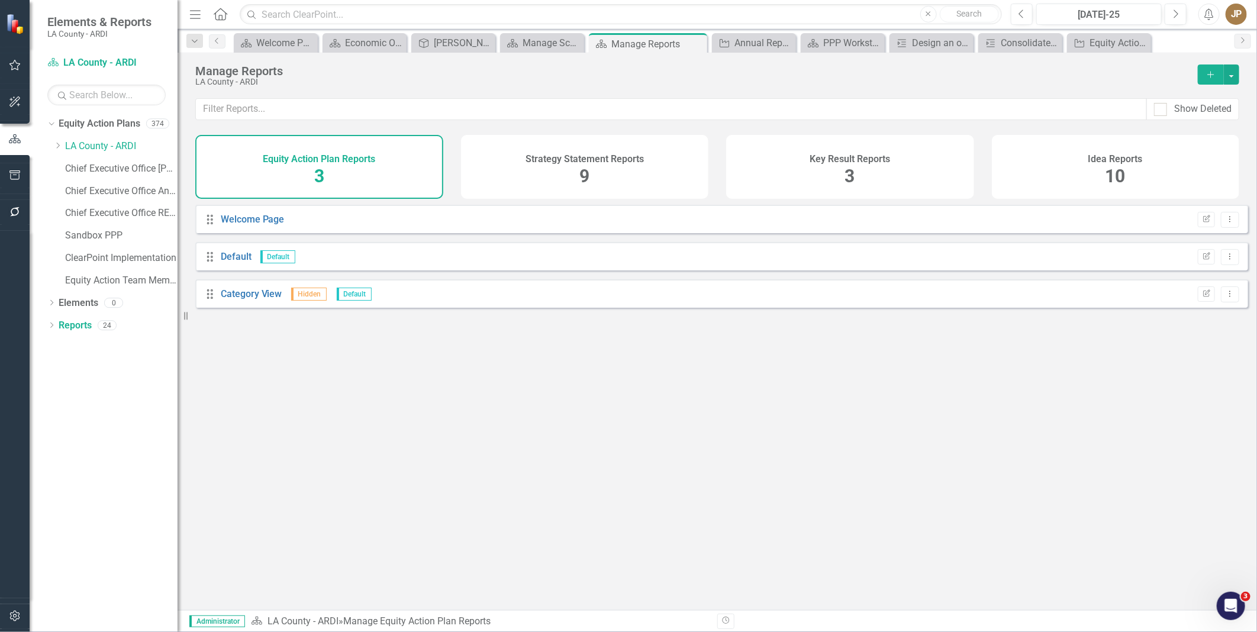
click at [1005, 175] on div "Idea Reports 10" at bounding box center [1116, 167] width 248 height 64
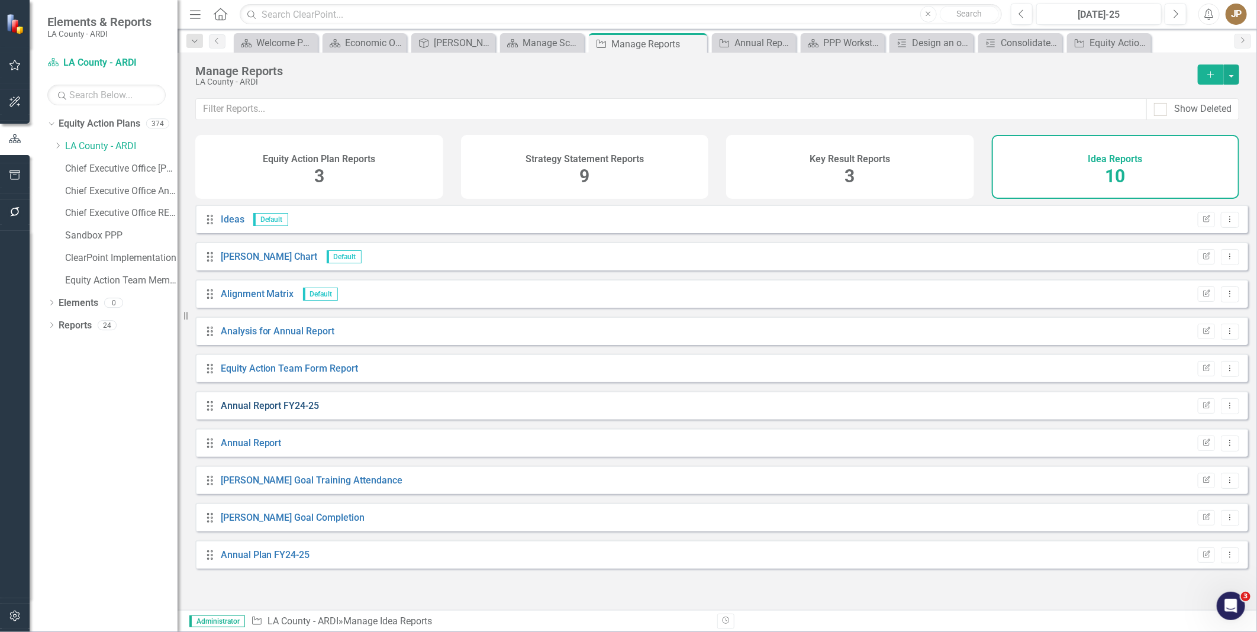
click at [307, 411] on link "Annual Report FY24-25" at bounding box center [270, 405] width 99 height 11
